Goal: Find specific page/section: Find specific page/section

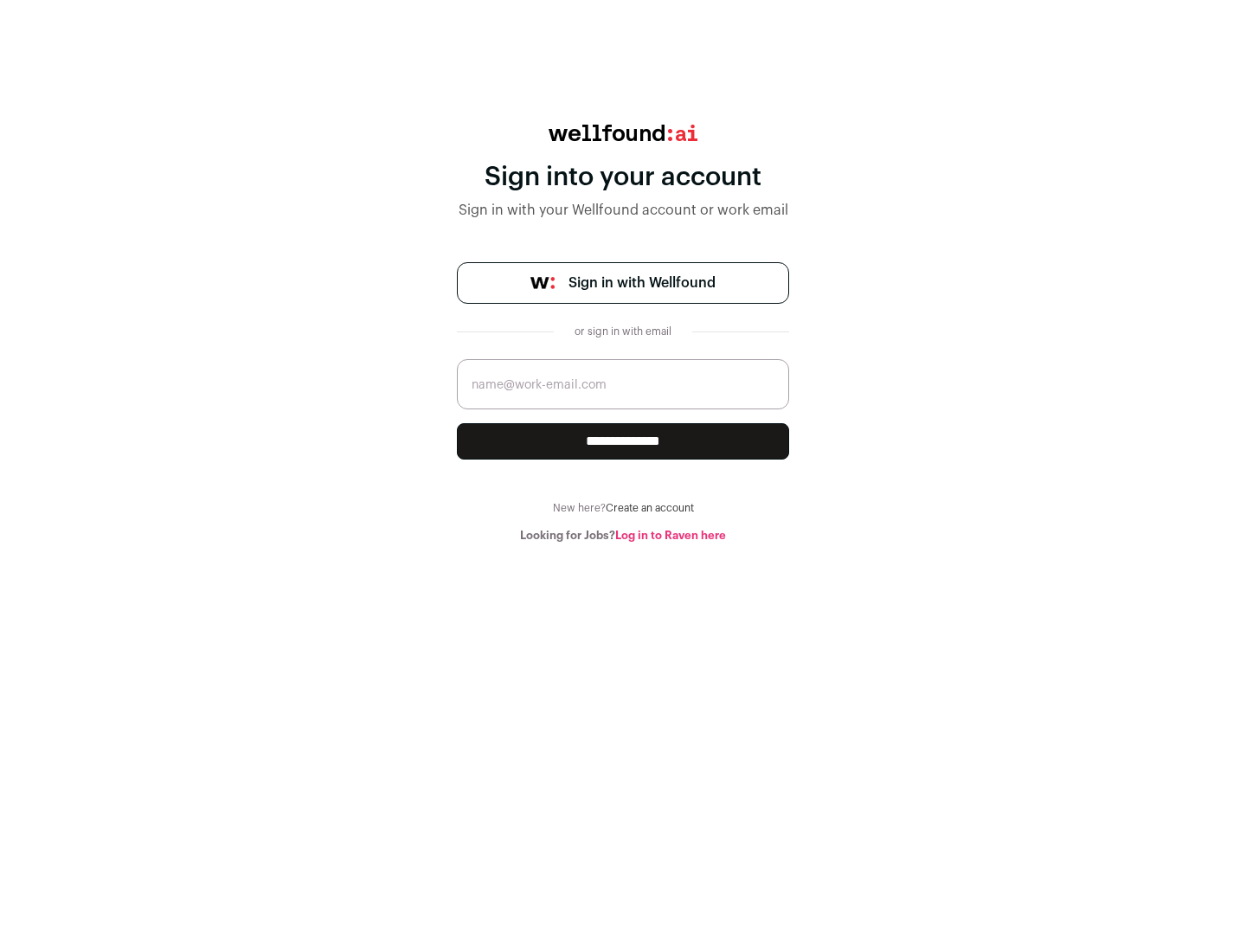
click at [641, 283] on span "Sign in with Wellfound" at bounding box center [641, 282] width 147 height 21
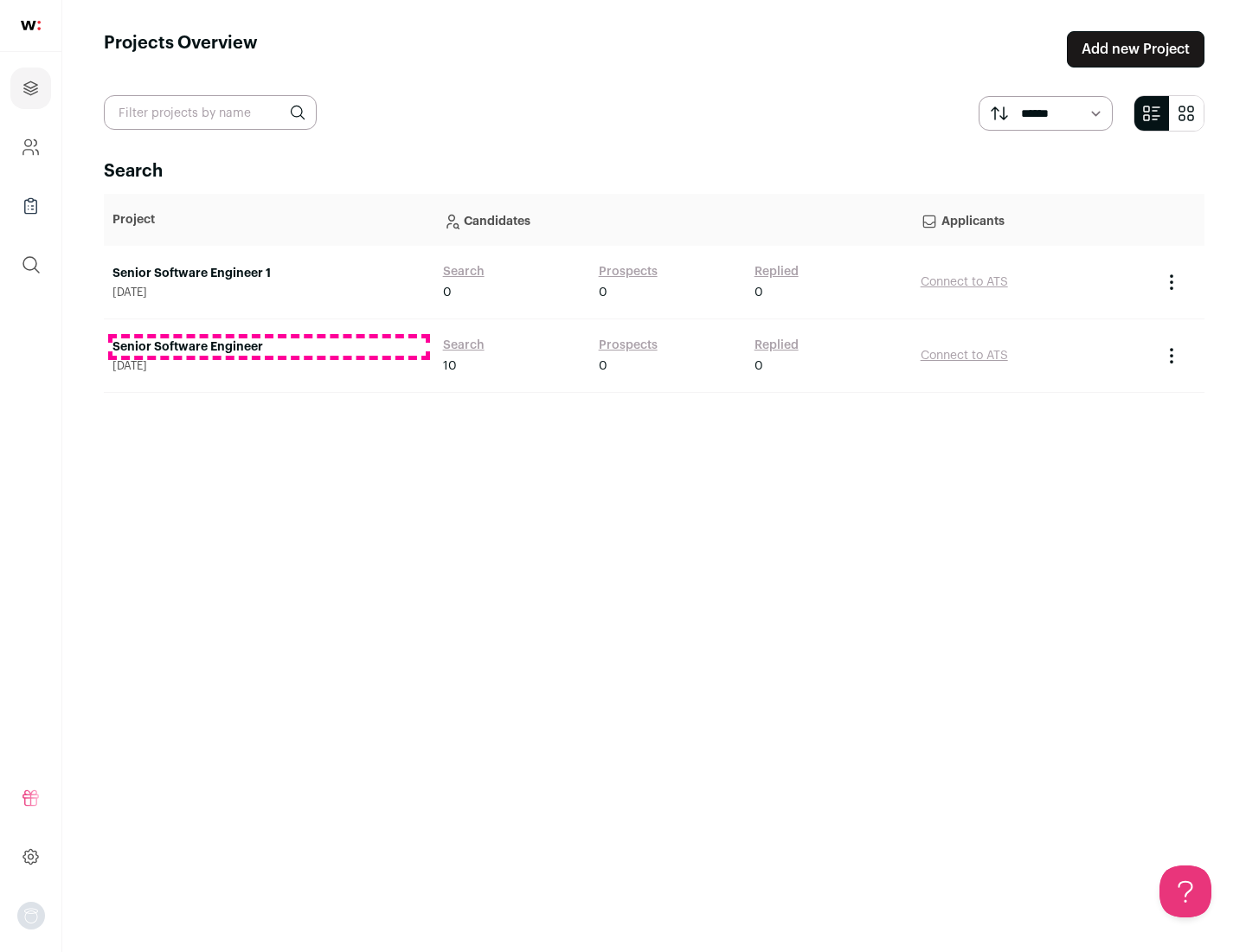
click at [268, 347] on link "Senior Software Engineer" at bounding box center [269, 346] width 313 height 17
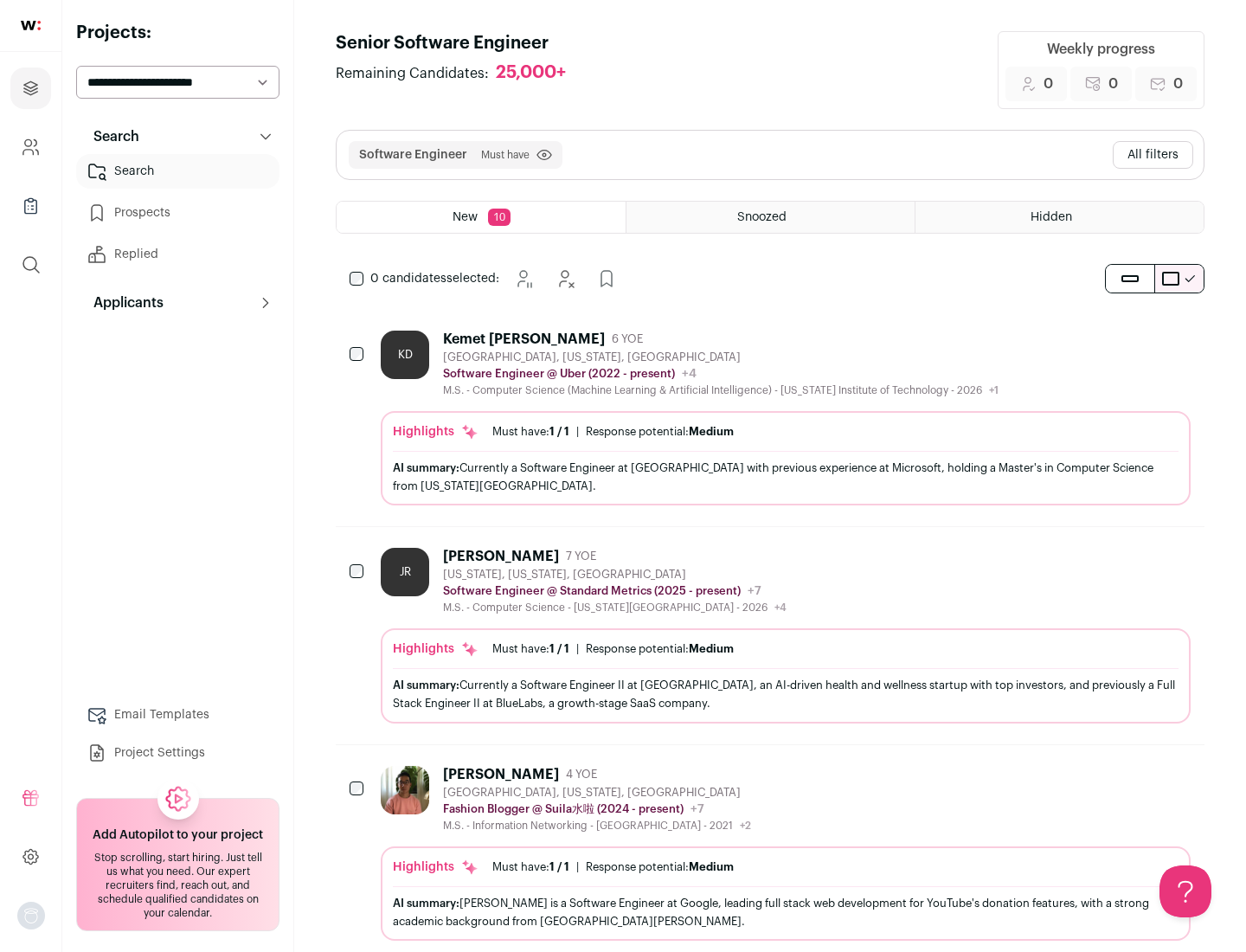
click at [770, 418] on div "Highlights Must have: 1 / 1 How many must haves have been fulfilled? | Response…" at bounding box center [786, 457] width 810 height 94
